Goal: Transaction & Acquisition: Purchase product/service

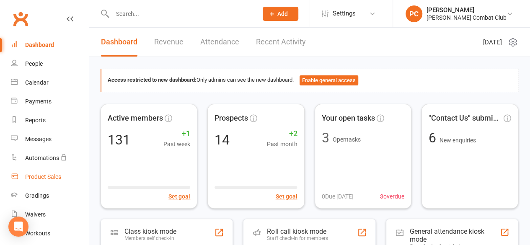
click at [42, 175] on div "Product Sales" at bounding box center [43, 176] width 36 height 7
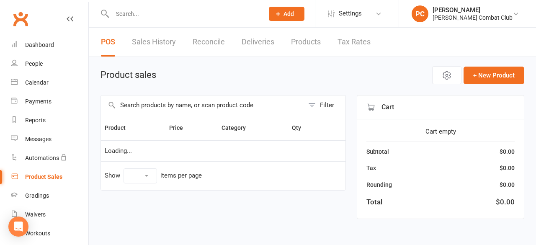
select select "100"
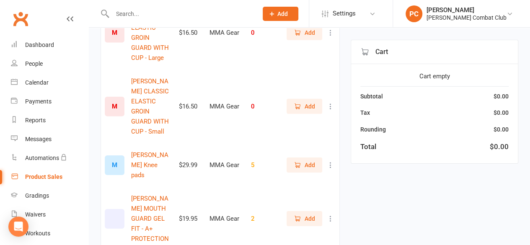
scroll to position [1256, 0]
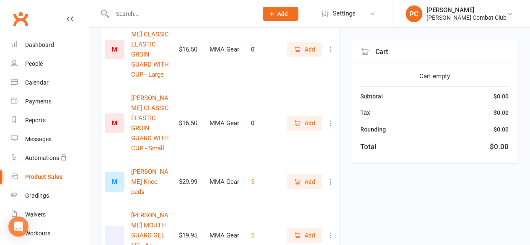
click at [311, 177] on span "Add" at bounding box center [309, 181] width 10 height 9
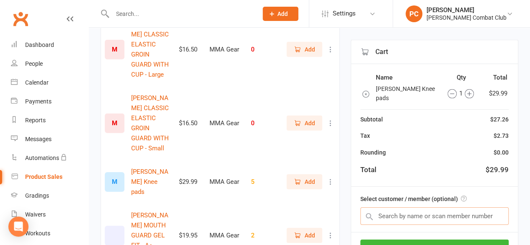
click at [441, 208] on input "text" at bounding box center [434, 216] width 148 height 18
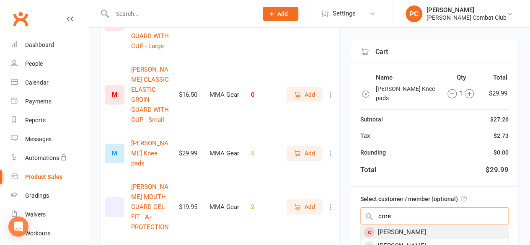
scroll to position [1298, 0]
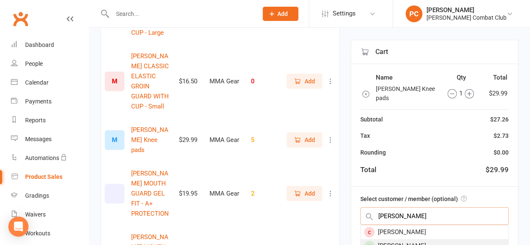
type input "corey"
click at [416, 239] on div "[PERSON_NAME]" at bounding box center [433, 246] width 147 height 14
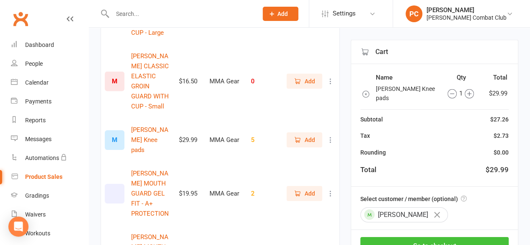
click at [434, 237] on button "Go to checkout" at bounding box center [434, 246] width 148 height 18
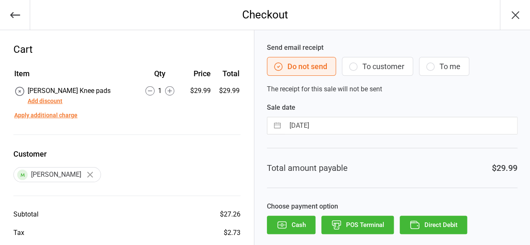
click at [49, 100] on button "Add discount" at bounding box center [45, 101] width 35 height 9
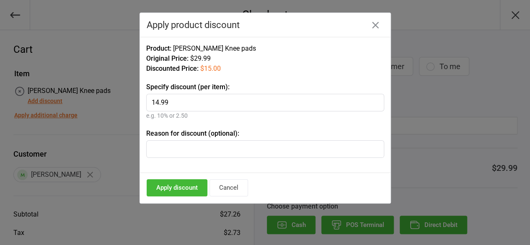
type input "14.99"
click at [244, 147] on input "text" at bounding box center [265, 149] width 238 height 18
type input "Pack with Shin guards"
click at [172, 184] on button "Apply discount" at bounding box center [177, 187] width 61 height 17
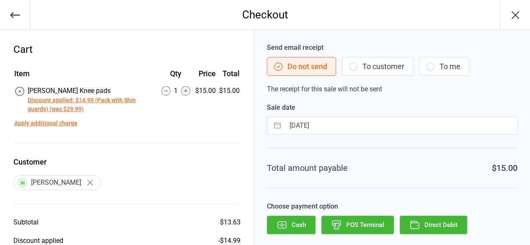
click at [435, 221] on button "Direct Debit" at bounding box center [432, 225] width 67 height 18
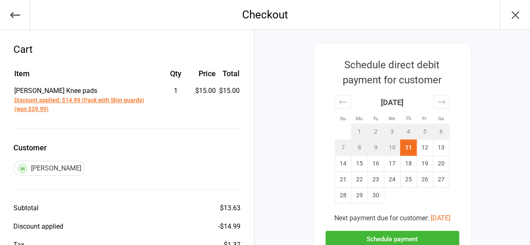
drag, startPoint x: 422, startPoint y: 234, endPoint x: 426, endPoint y: 231, distance: 5.0
click at [423, 234] on button "Schedule payment" at bounding box center [392, 239] width 134 height 17
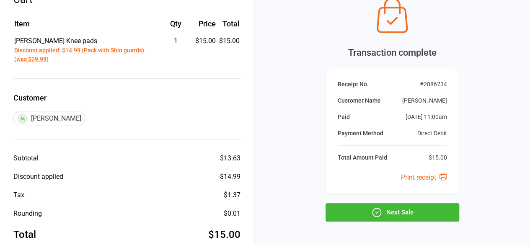
scroll to position [80, 0]
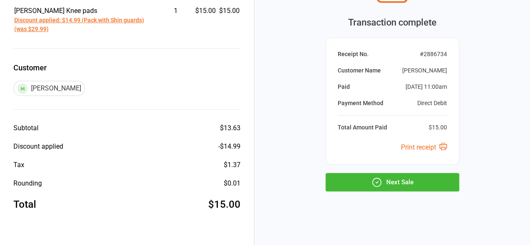
click at [419, 179] on button "Next Sale" at bounding box center [392, 182] width 134 height 18
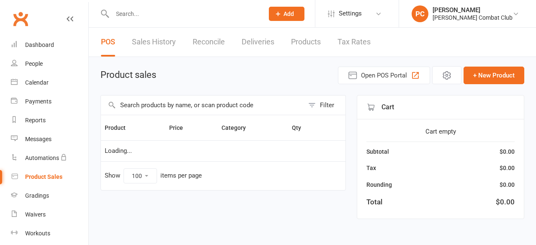
select select "100"
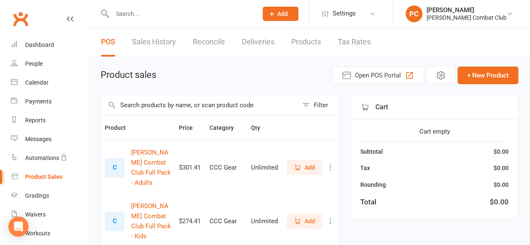
click at [173, 10] on input "text" at bounding box center [181, 14] width 142 height 12
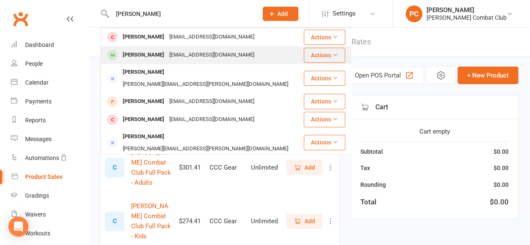
type input "corey"
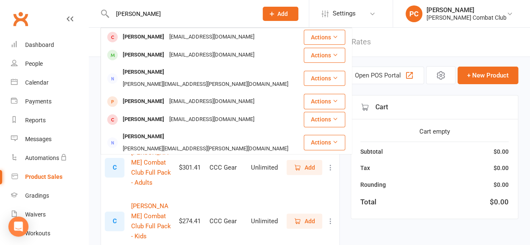
click at [156, 52] on div "[PERSON_NAME]" at bounding box center [143, 55] width 46 height 12
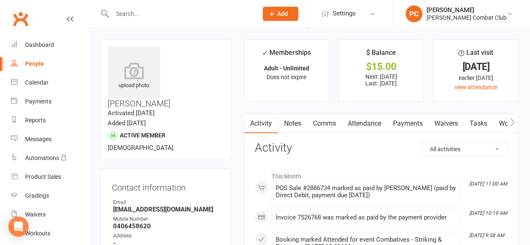
click at [410, 124] on link "Payments" at bounding box center [406, 123] width 41 height 19
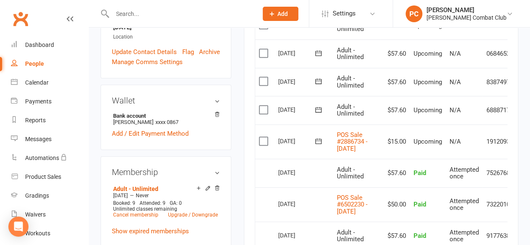
scroll to position [251, 0]
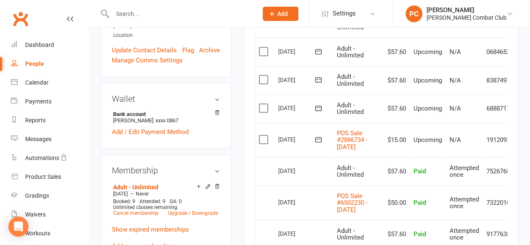
click at [67, 18] on icon at bounding box center [70, 18] width 7 height 7
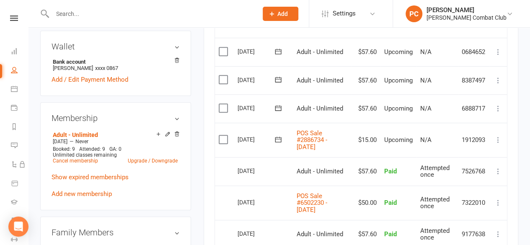
click at [500, 142] on icon at bounding box center [498, 140] width 8 height 8
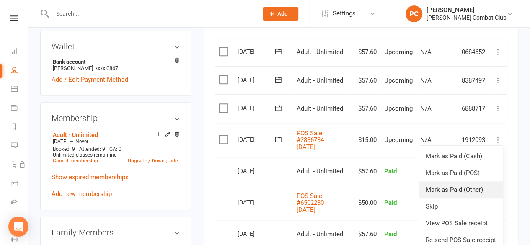
scroll to position [293, 0]
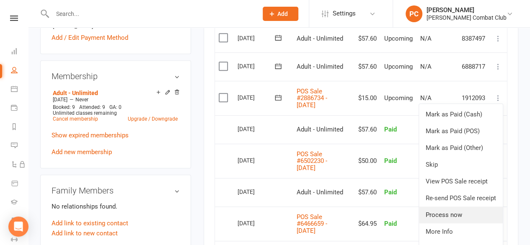
click at [465, 216] on link "Process now" at bounding box center [461, 214] width 84 height 17
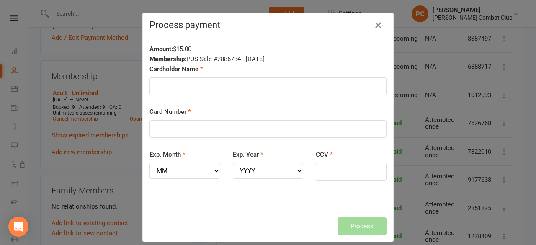
click at [376, 23] on icon "button" at bounding box center [378, 25] width 10 height 10
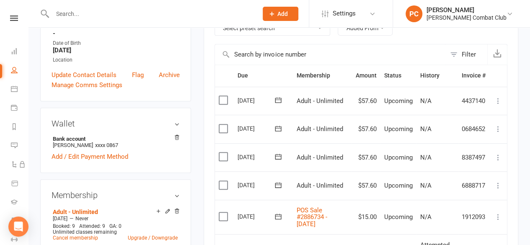
scroll to position [0, 0]
